Goal: Information Seeking & Learning: Learn about a topic

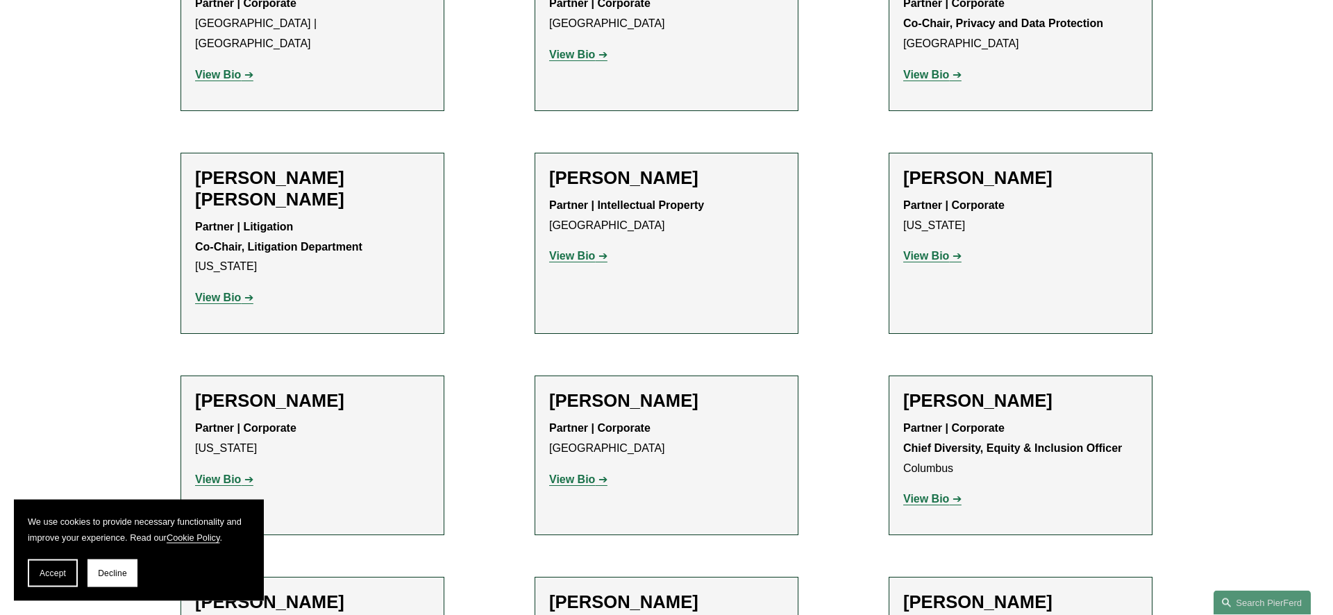
scroll to position [2053, 0]
click at [942, 492] on strong "View Bio" at bounding box center [926, 498] width 46 height 12
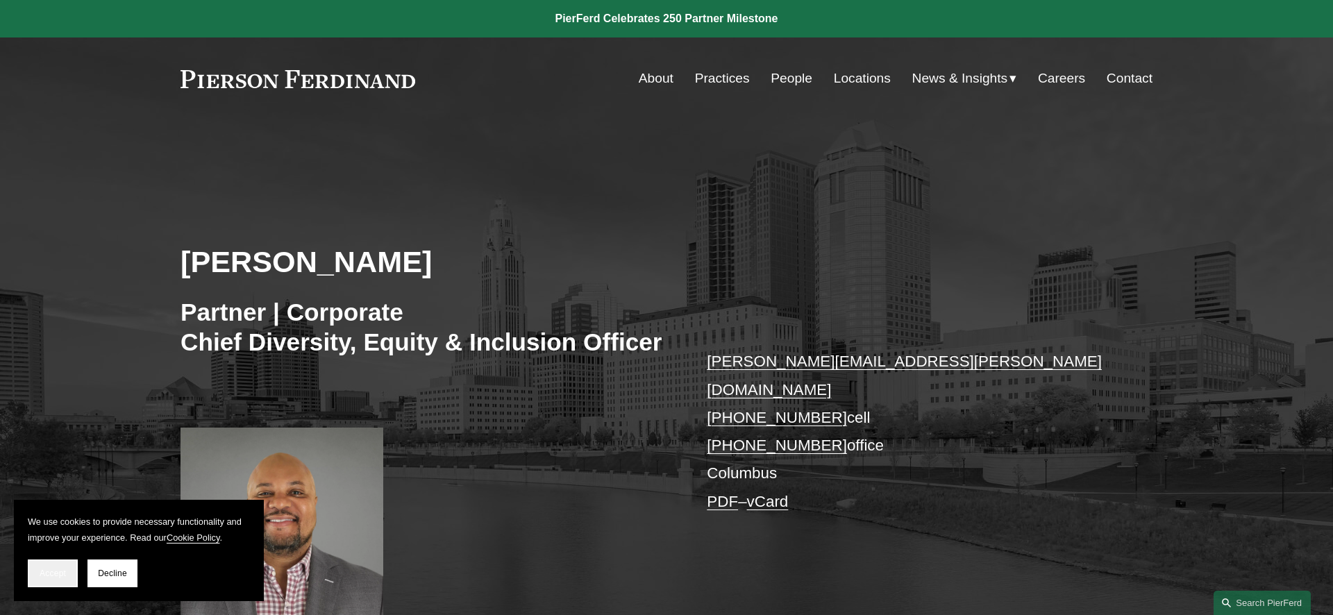
click at [55, 565] on button "Accept" at bounding box center [53, 574] width 50 height 28
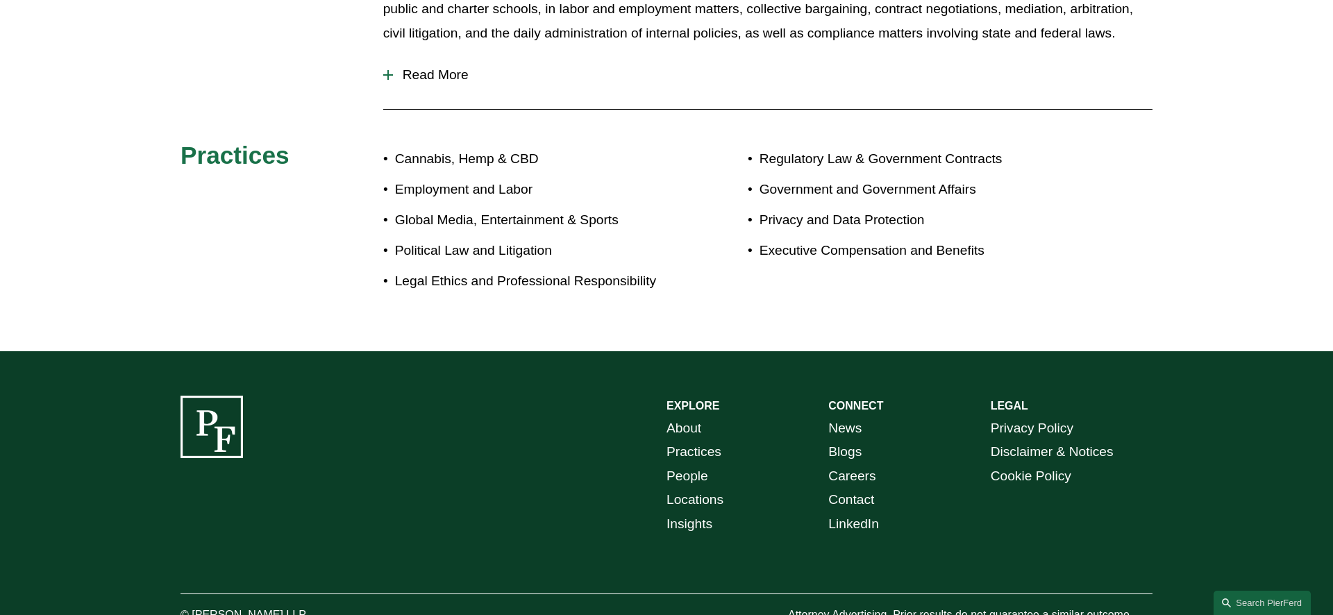
scroll to position [828, 0]
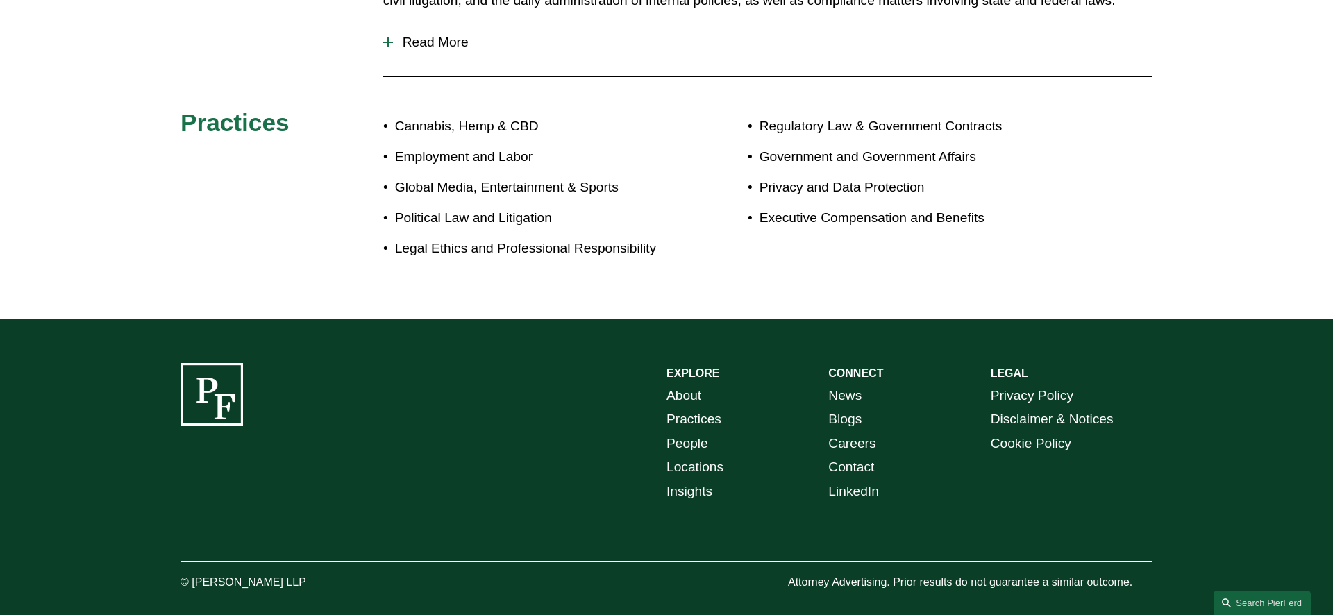
drag, startPoint x: 192, startPoint y: 561, endPoint x: 302, endPoint y: 571, distance: 110.1
click at [302, 573] on p "© [PERSON_NAME] LLP" at bounding box center [281, 583] width 203 height 20
copy p "Pierson Ferdinand LLP"
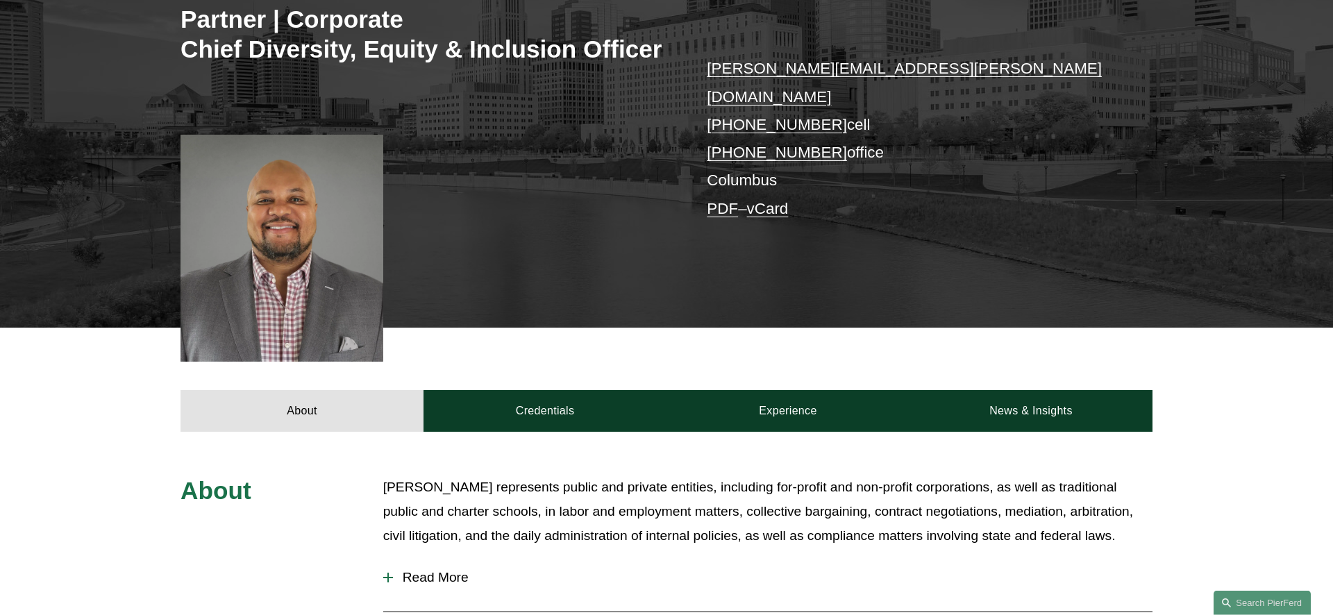
scroll to position [262, 0]
